Goal: Find specific page/section: Find specific page/section

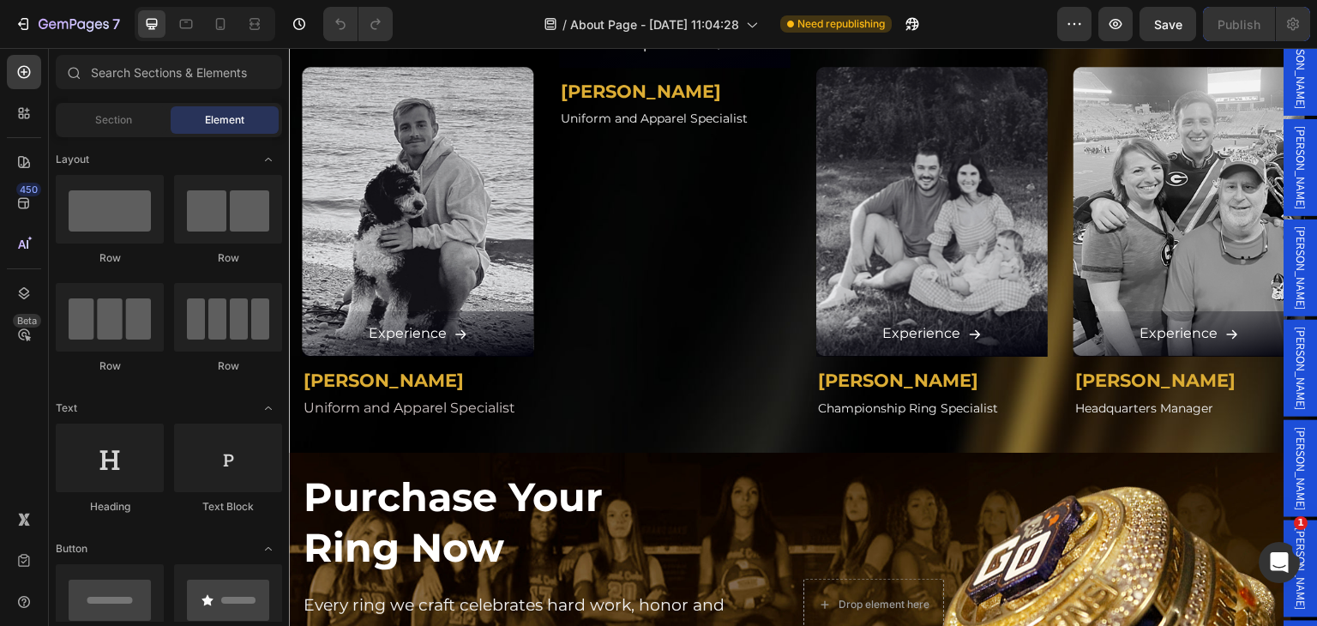
scroll to position [2830, 0]
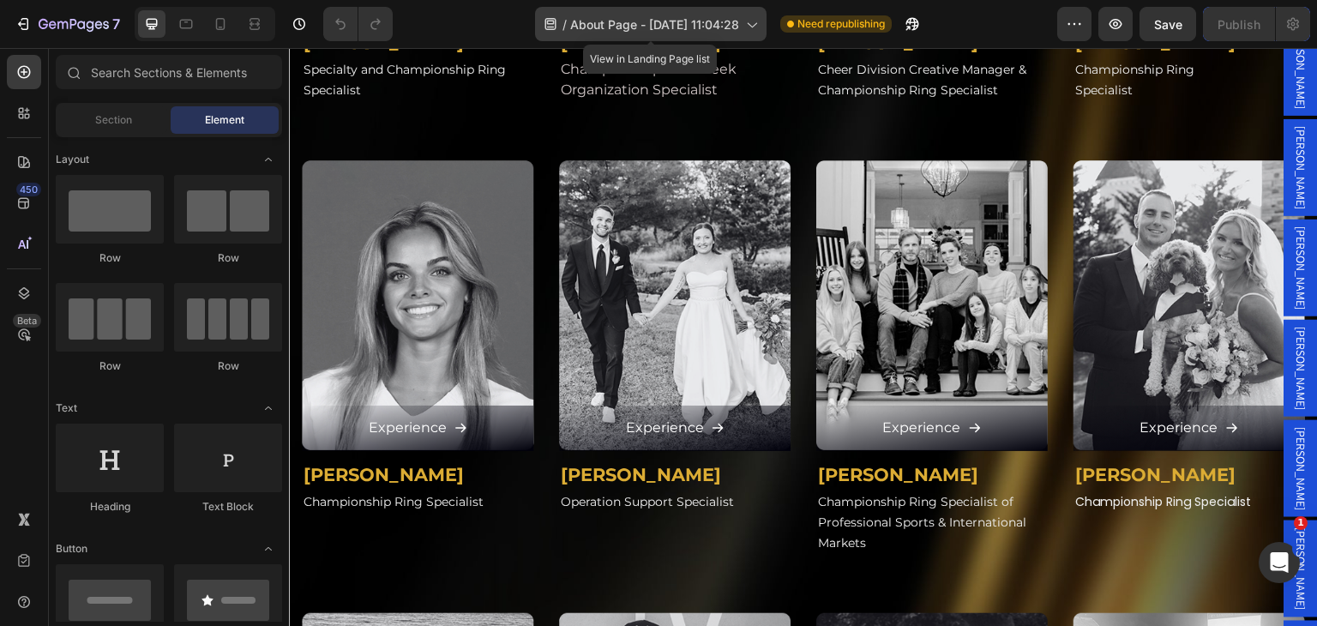
click at [708, 27] on span "About Page - [DATE] 11:04:28" at bounding box center [654, 24] width 169 height 18
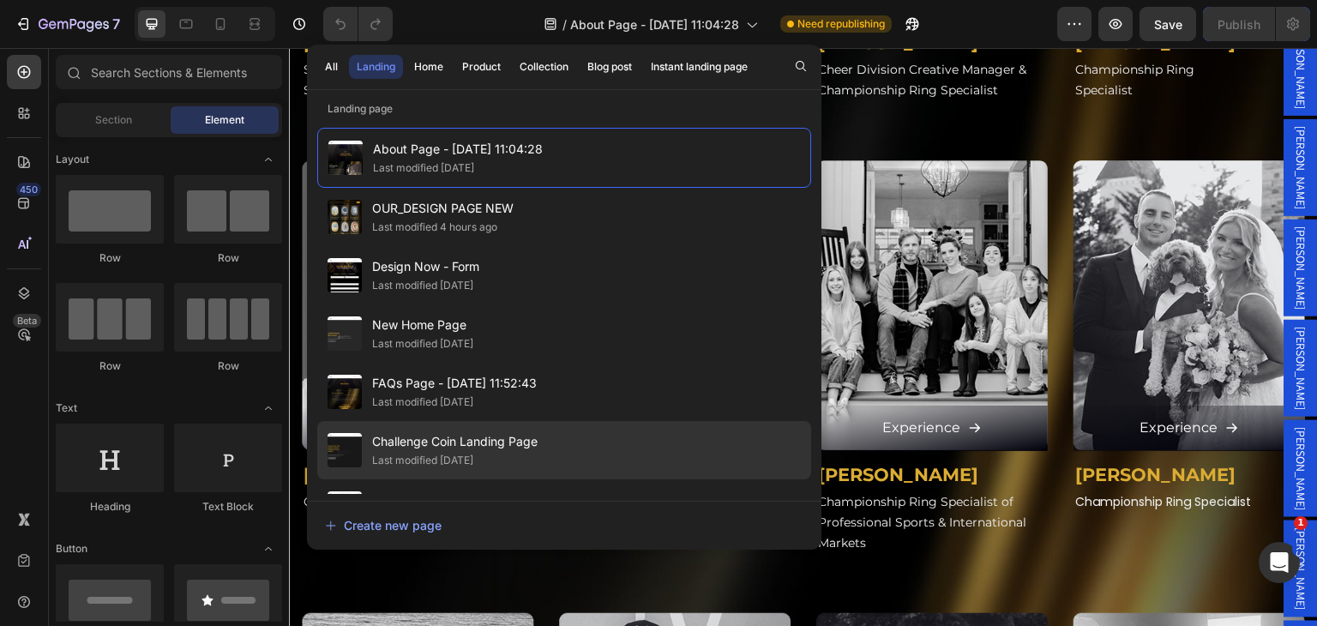
click at [440, 436] on span "Challenge Coin Landing Page" at bounding box center [455, 441] width 166 height 21
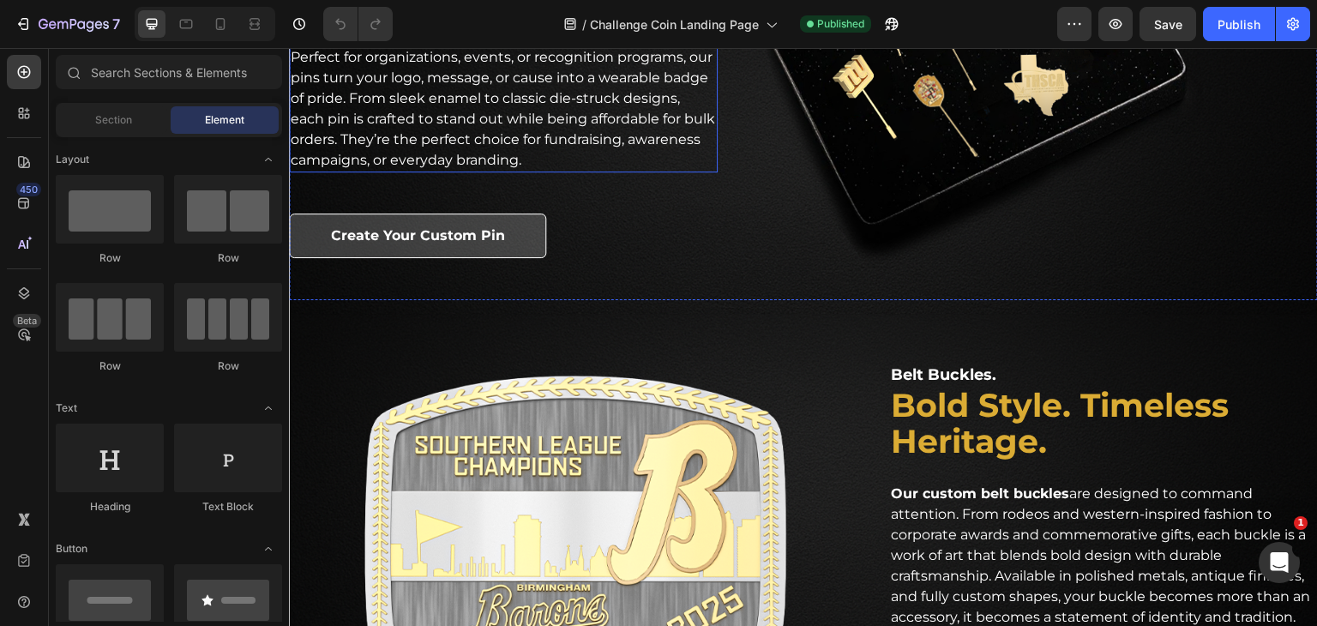
scroll to position [1973, 0]
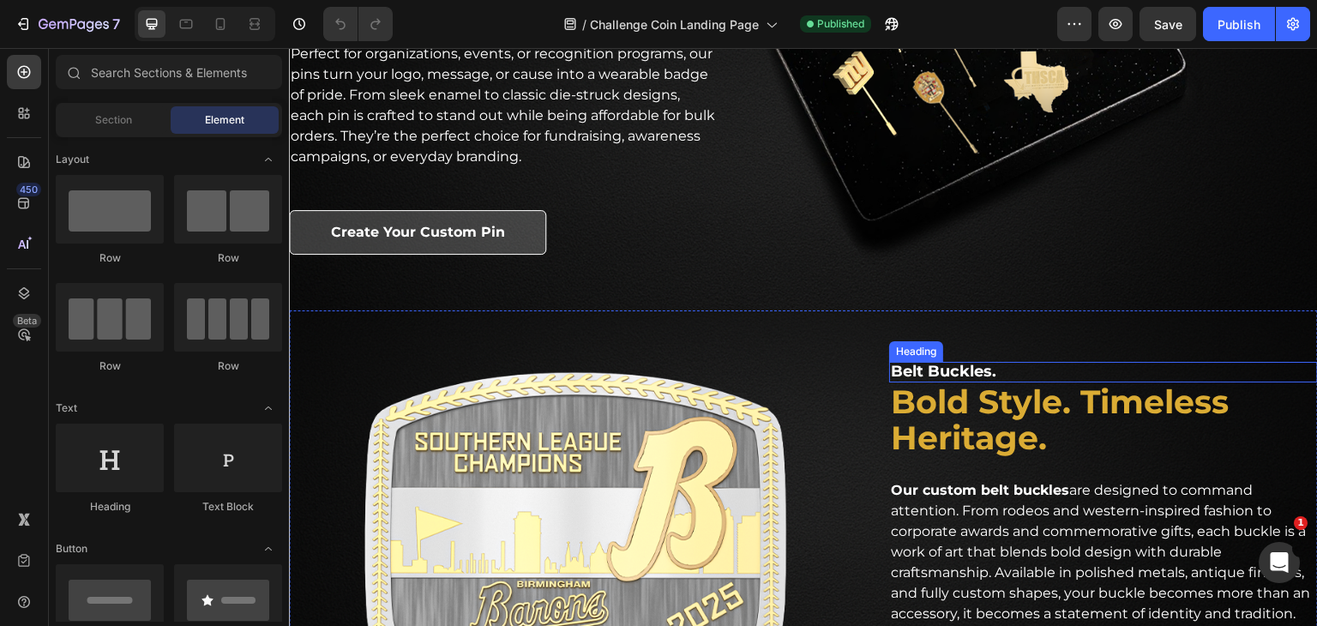
click at [967, 365] on h2 "Belt Buckles." at bounding box center [1103, 372] width 429 height 21
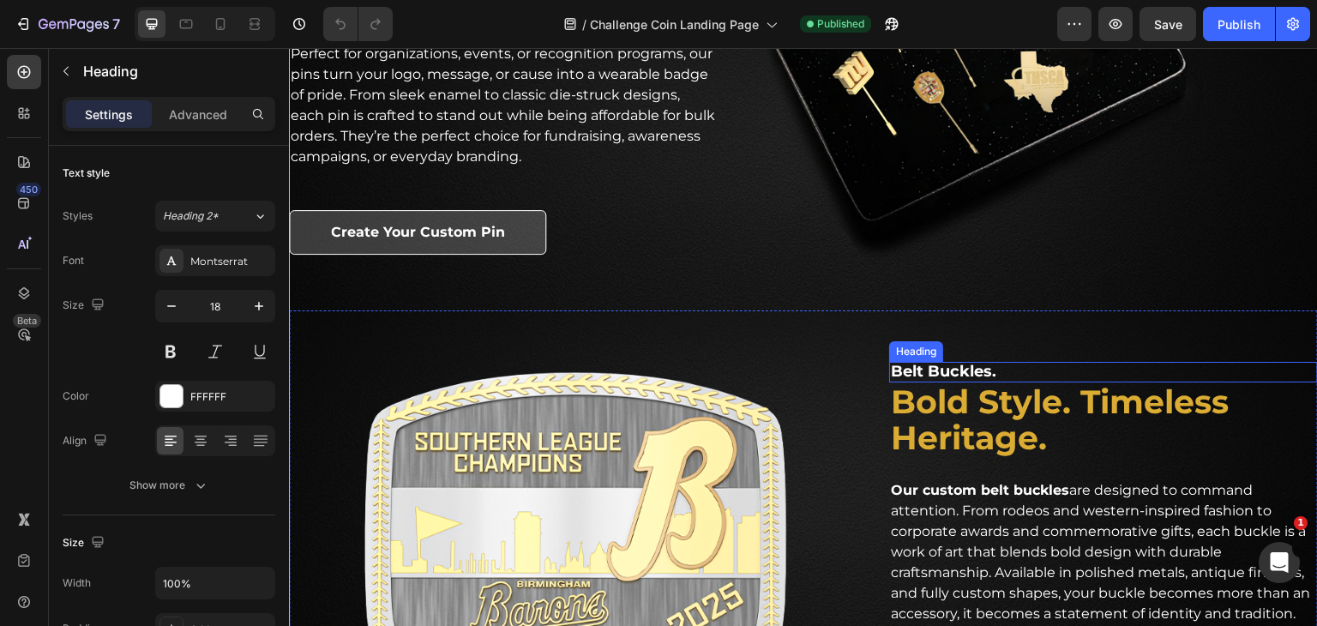
click at [967, 365] on h2 "Belt Buckles." at bounding box center [1103, 372] width 429 height 21
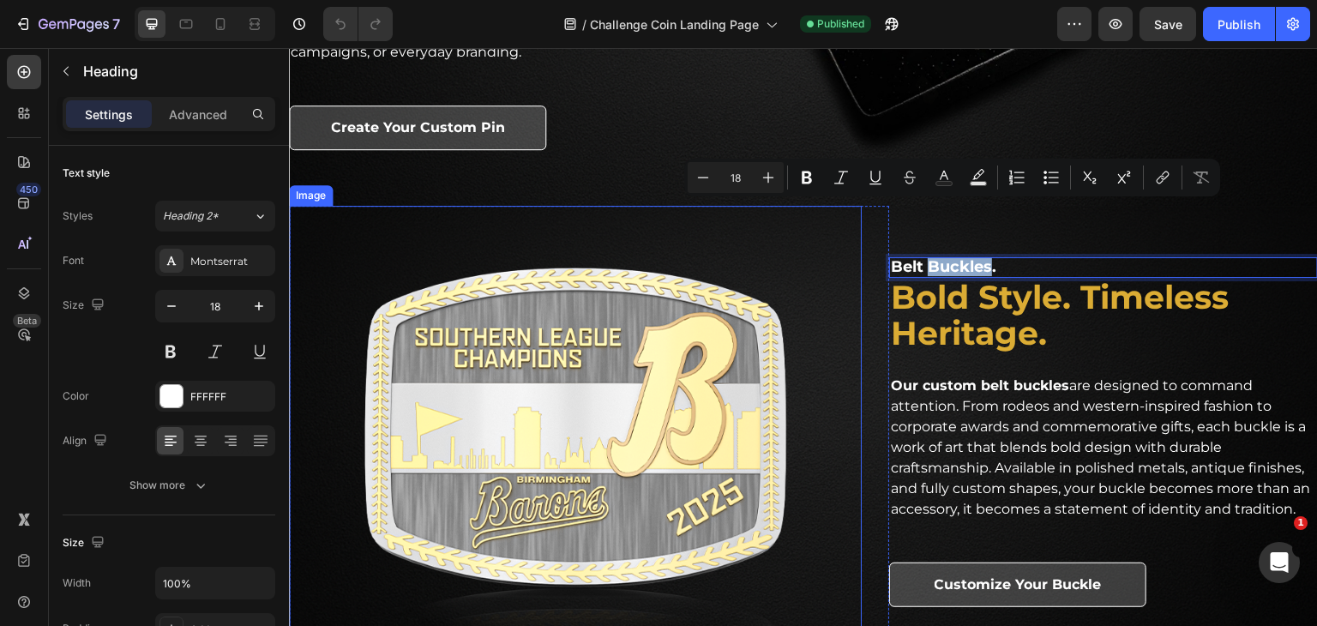
scroll to position [2144, 0]
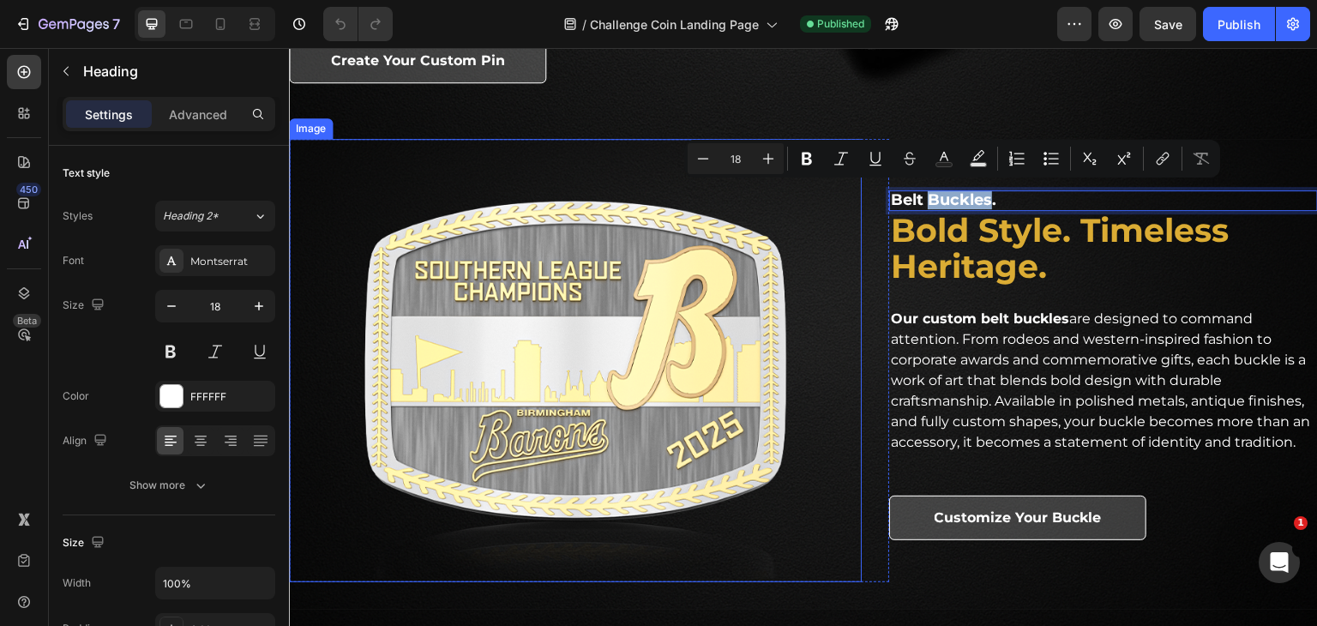
click at [609, 319] on img at bounding box center [575, 360] width 573 height 443
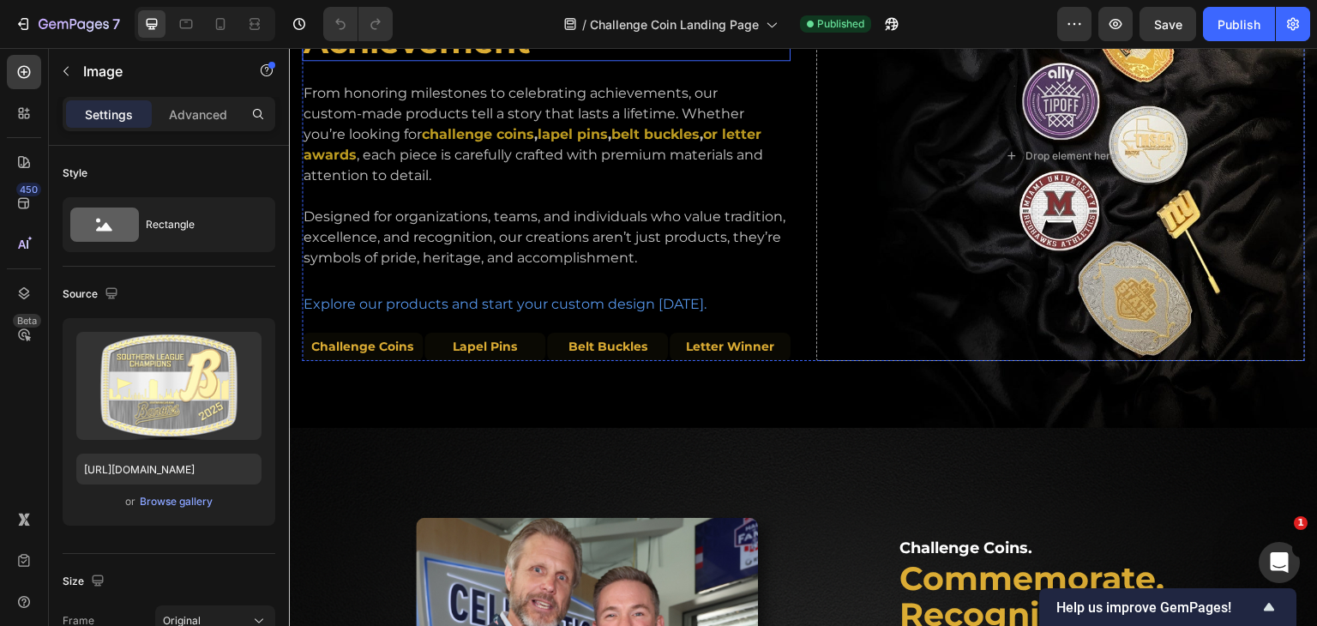
scroll to position [772, 0]
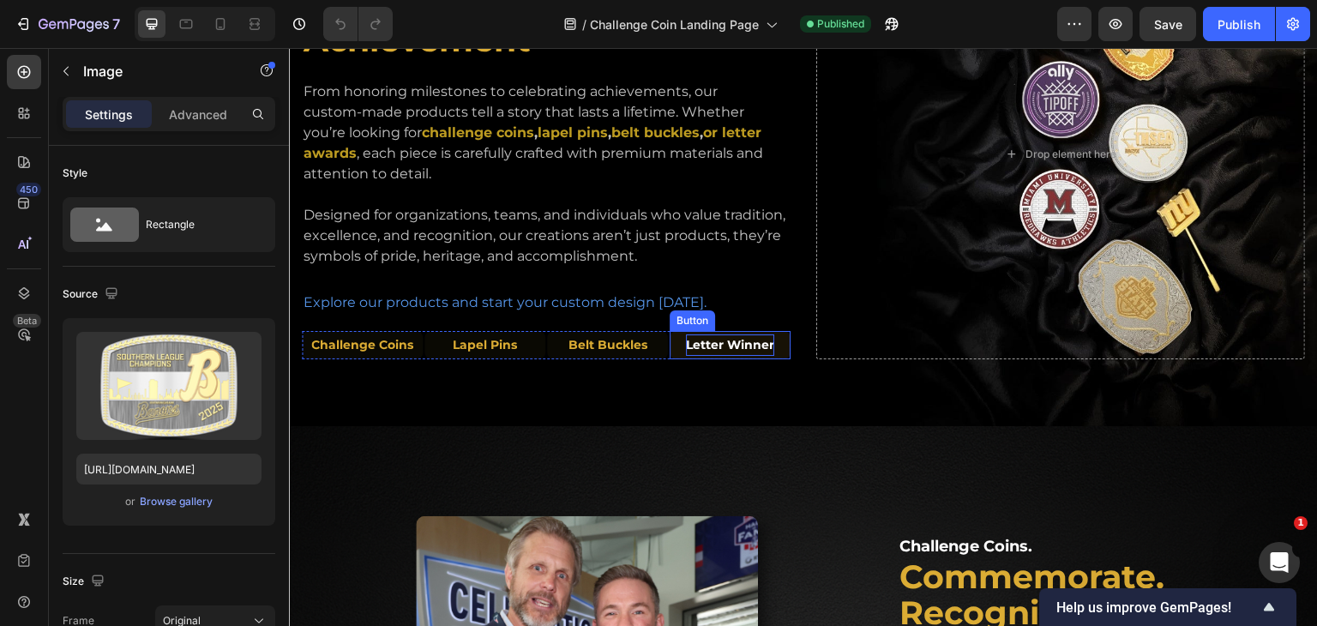
click at [737, 340] on p "Letter Winner" at bounding box center [730, 345] width 88 height 21
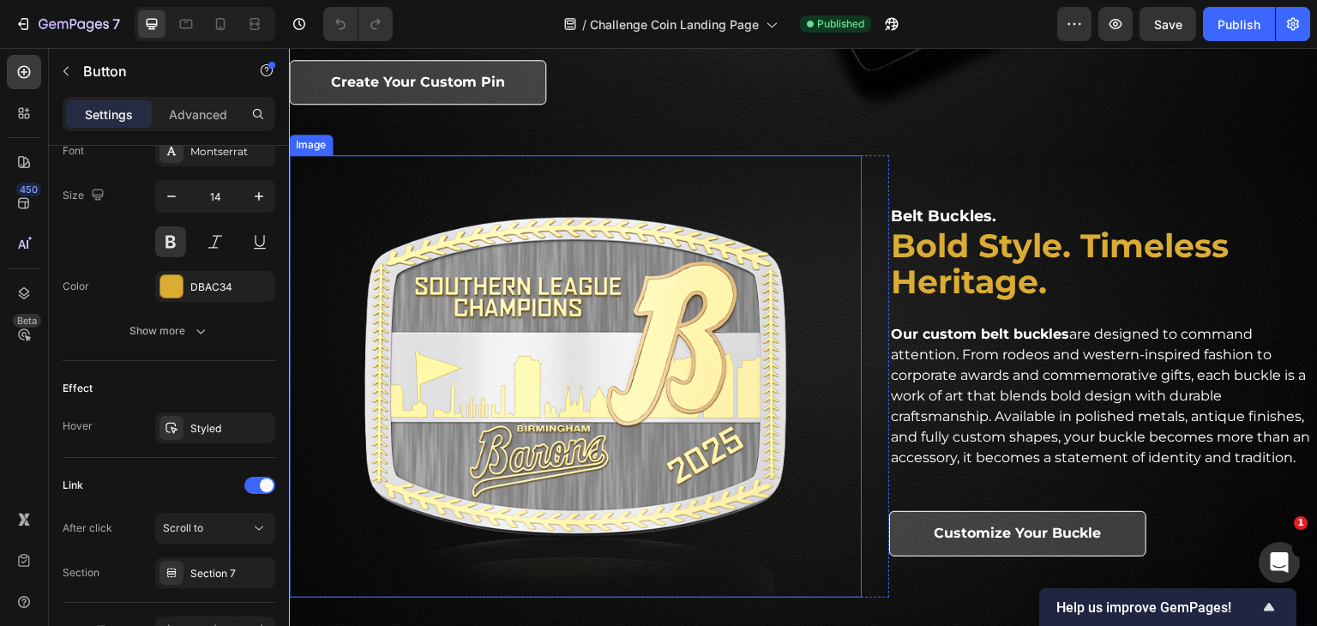
scroll to position [2402, 0]
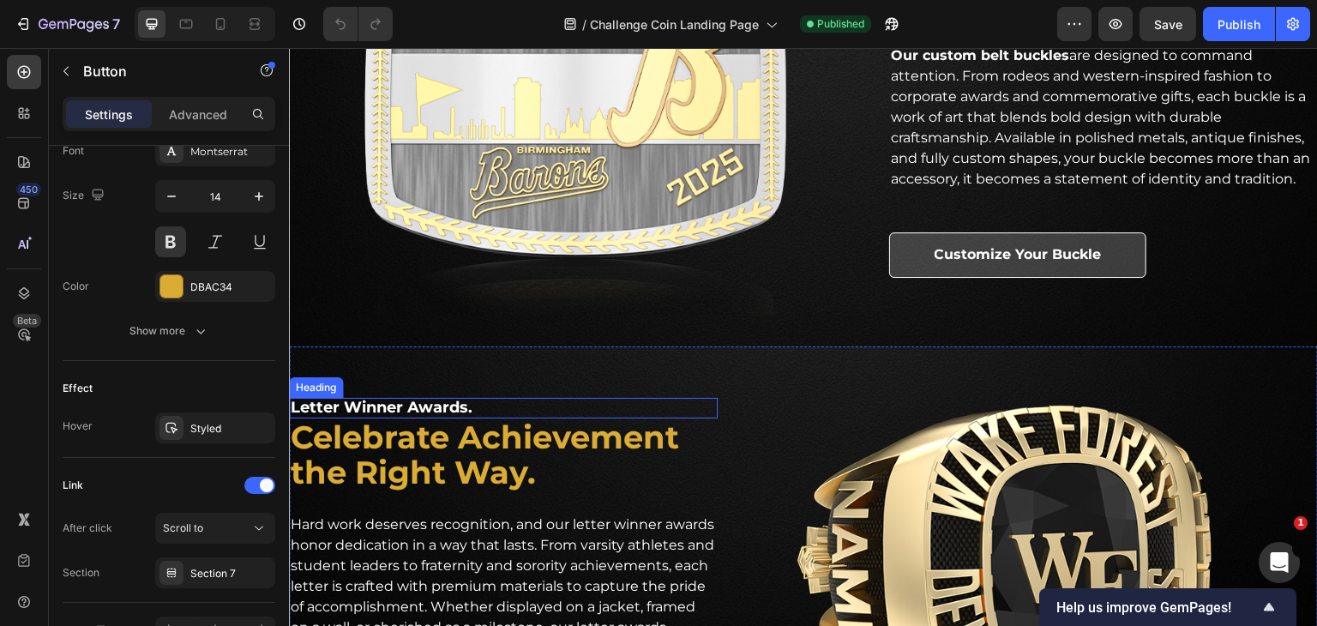
click at [378, 401] on h2 "Letter Winner Awards." at bounding box center [503, 408] width 429 height 21
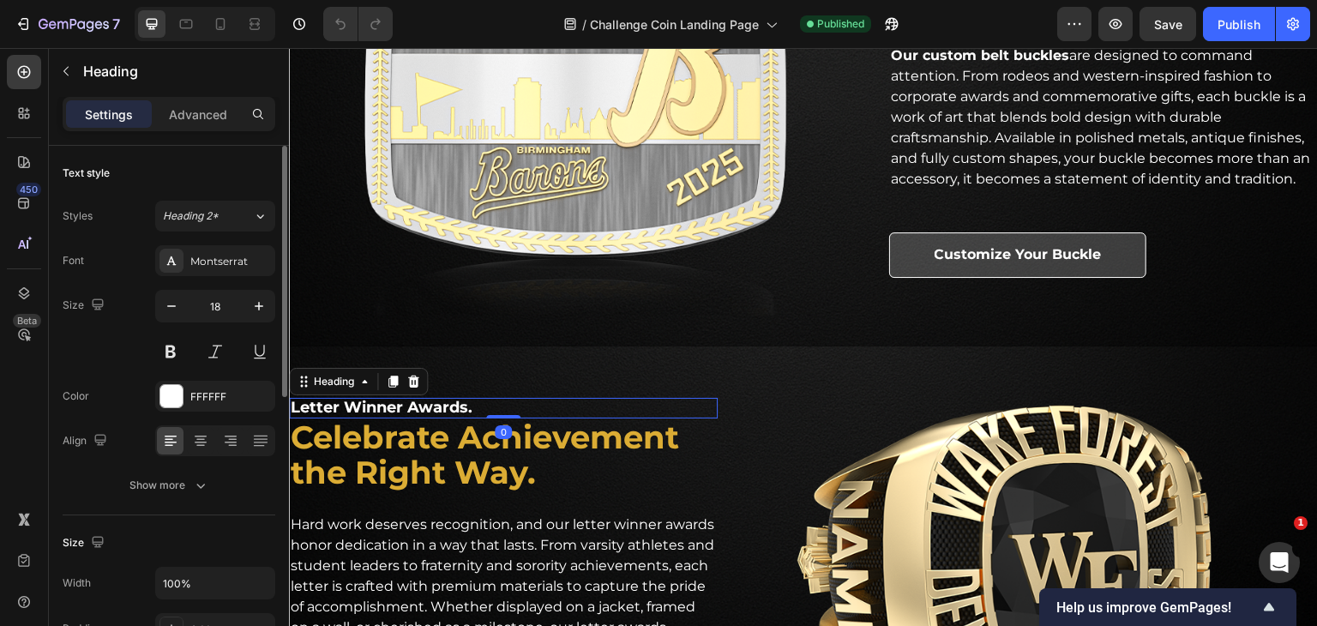
click at [378, 401] on h2 "Letter Winner Awards." at bounding box center [503, 408] width 429 height 21
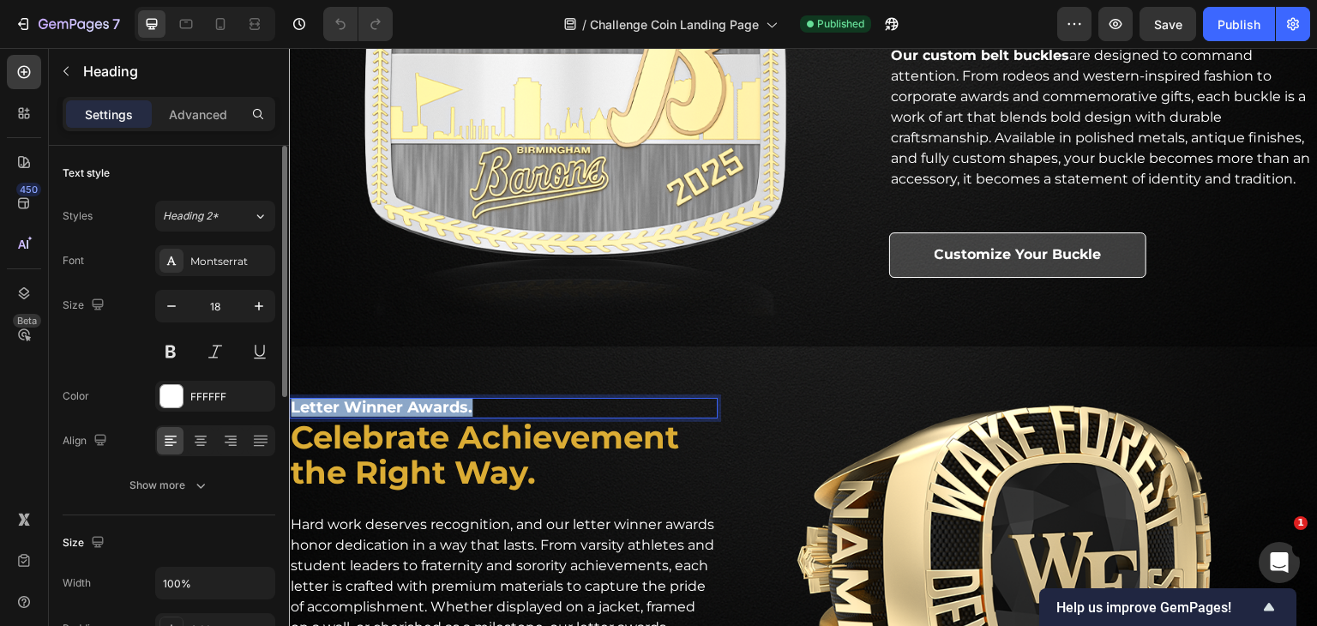
click at [378, 401] on p "Letter Winner Awards." at bounding box center [503, 408] width 425 height 17
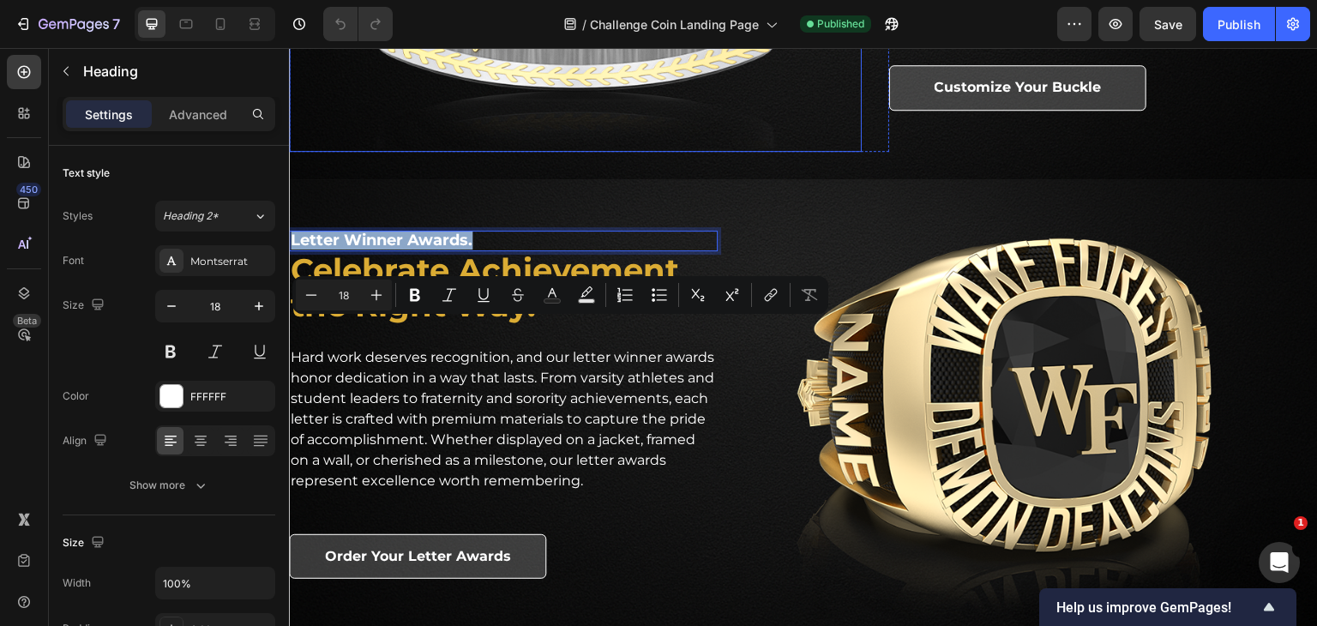
scroll to position [2573, 0]
